Goal: Find specific page/section: Find specific page/section

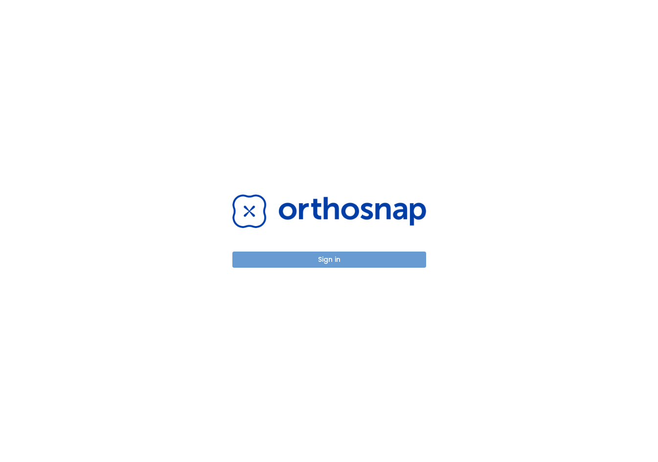
click at [339, 262] on button "Sign in" at bounding box center [329, 259] width 194 height 16
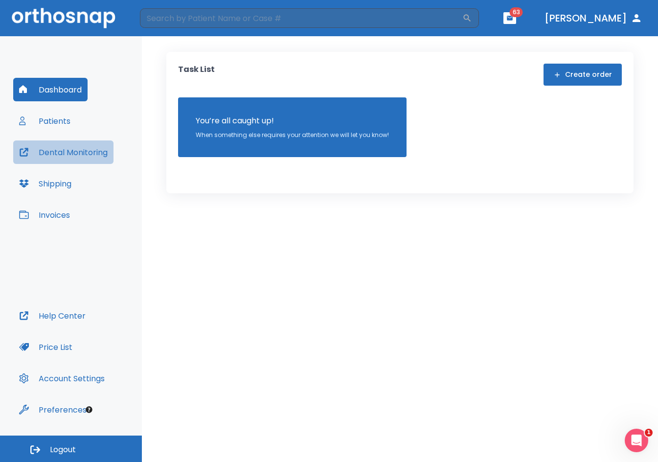
click at [76, 153] on button "Dental Monitoring" at bounding box center [63, 151] width 100 height 23
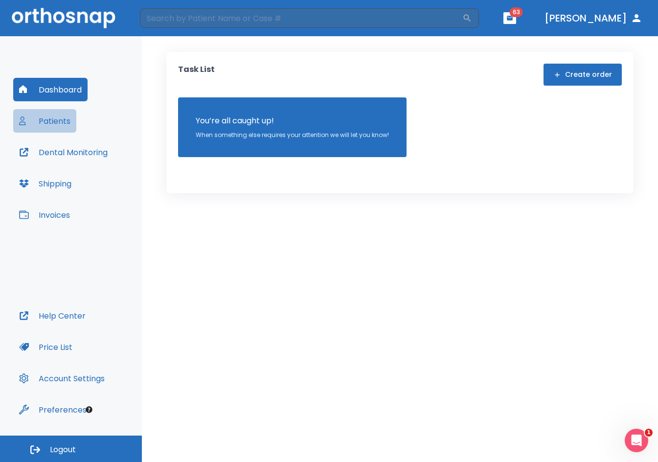
click at [48, 123] on button "Patients" at bounding box center [44, 120] width 63 height 23
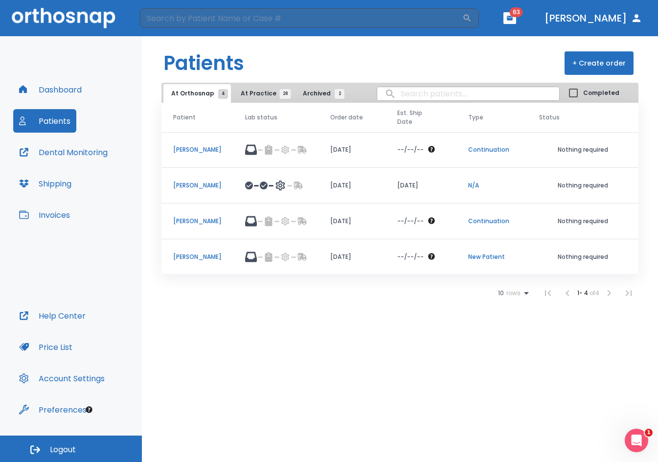
click at [435, 96] on input "search" at bounding box center [468, 93] width 182 height 19
type input "[PERSON_NAME]"
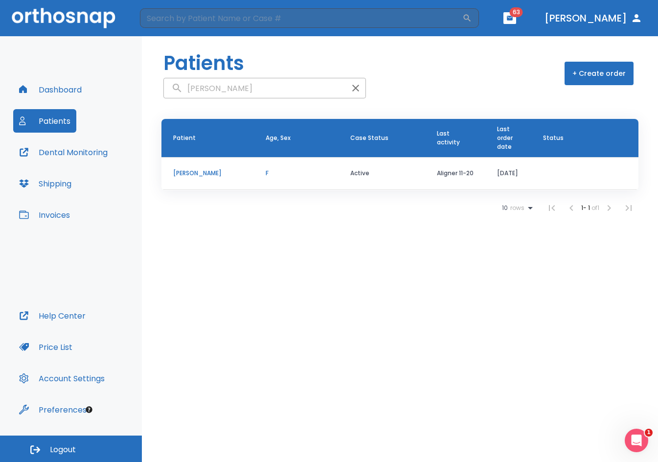
click at [193, 179] on td "[PERSON_NAME]" at bounding box center [207, 173] width 92 height 33
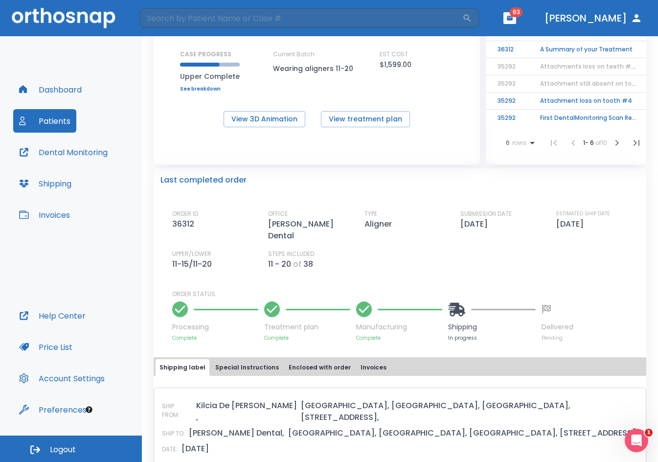
scroll to position [147, 0]
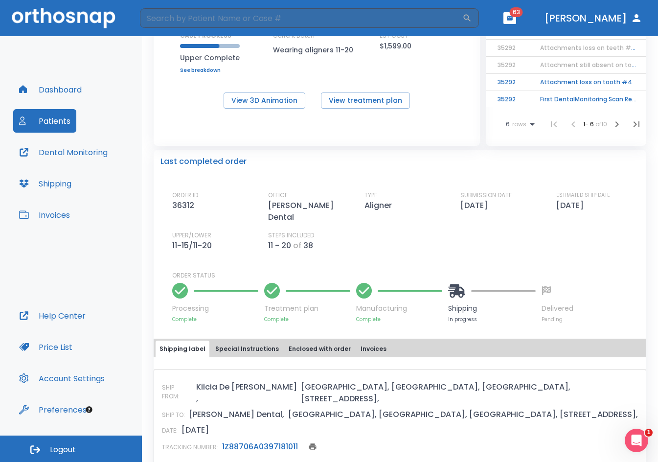
click at [289, 441] on link "1Z88706A0397181011" at bounding box center [260, 446] width 76 height 11
